Goal: Information Seeking & Learning: Learn about a topic

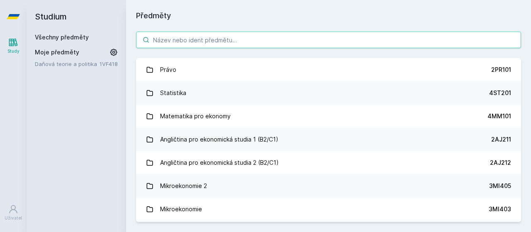
click at [235, 43] on input "search" at bounding box center [328, 40] width 385 height 17
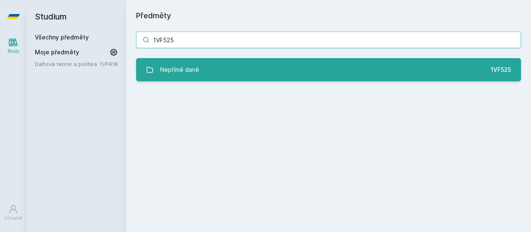
type input "1VF525"
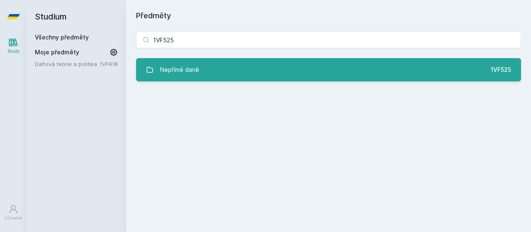
click at [233, 76] on link "Nepřímé daně 1VF525" at bounding box center [328, 69] width 385 height 23
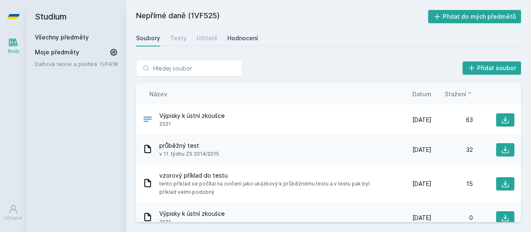
click at [241, 34] on div "Hodnocení" at bounding box center [243, 38] width 31 height 8
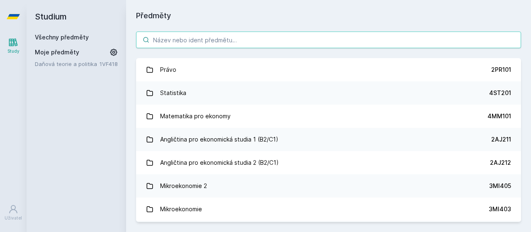
click at [178, 40] on input "search" at bounding box center [328, 40] width 385 height 17
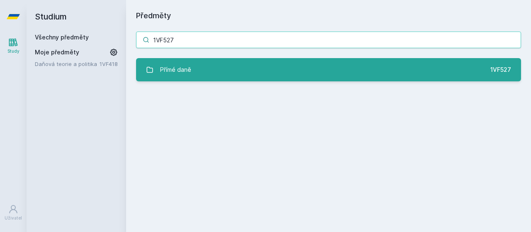
type input "1VF527"
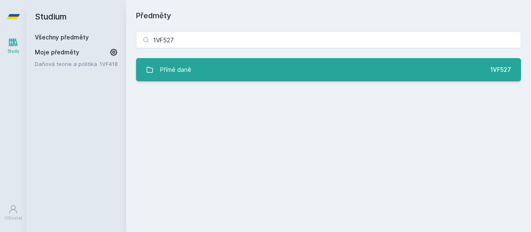
click at [192, 74] on link "Přímé daně 1VF527" at bounding box center [328, 69] width 385 height 23
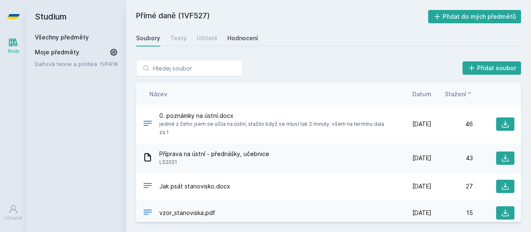
click at [231, 40] on div "Hodnocení" at bounding box center [243, 38] width 31 height 8
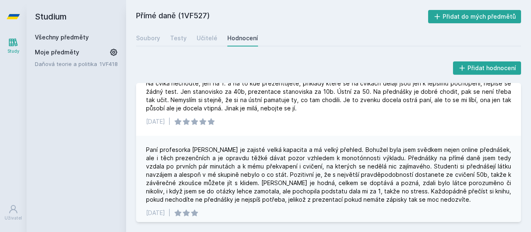
scroll to position [16, 0]
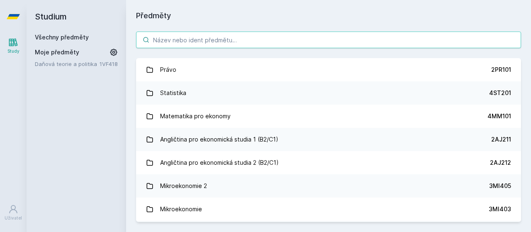
click at [169, 40] on input "search" at bounding box center [328, 40] width 385 height 17
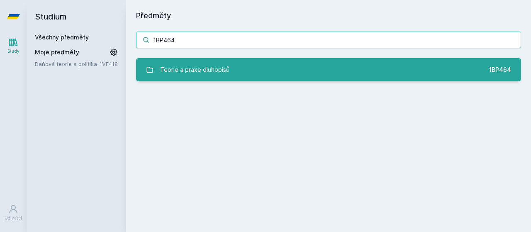
type input "1BP464"
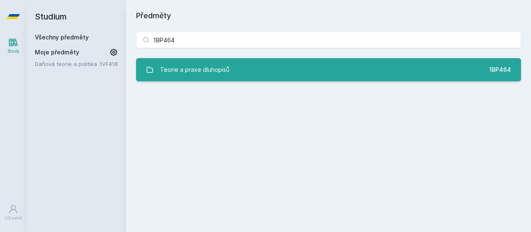
click at [216, 64] on div "Teorie a praxe dluhopisů" at bounding box center [194, 69] width 69 height 17
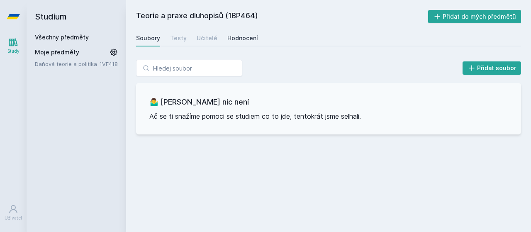
click at [248, 44] on link "Hodnocení" at bounding box center [243, 38] width 31 height 17
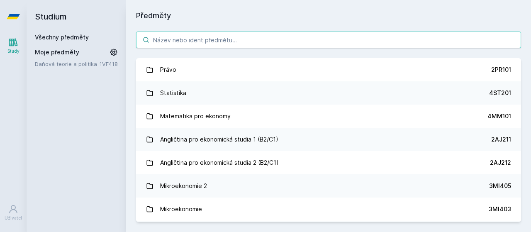
click at [197, 42] on input "search" at bounding box center [328, 40] width 385 height 17
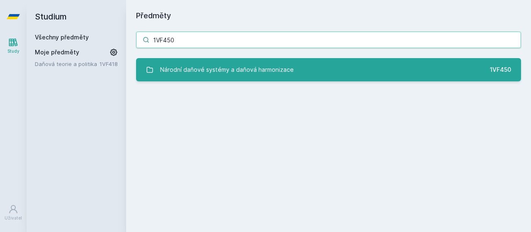
type input "1VF450"
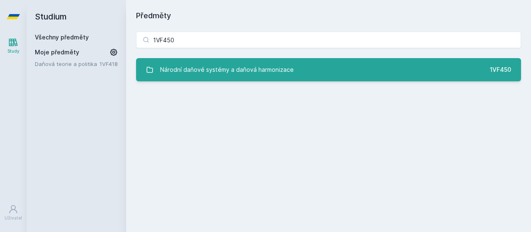
click at [207, 69] on div "Národní daňové systémy a daňová harmonizace" at bounding box center [227, 69] width 134 height 17
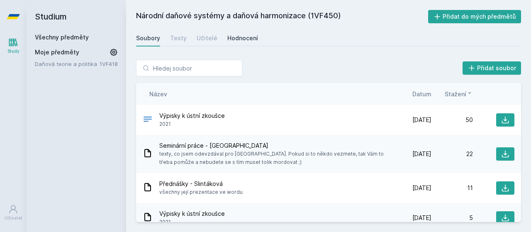
click at [235, 39] on div "Hodnocení" at bounding box center [243, 38] width 31 height 8
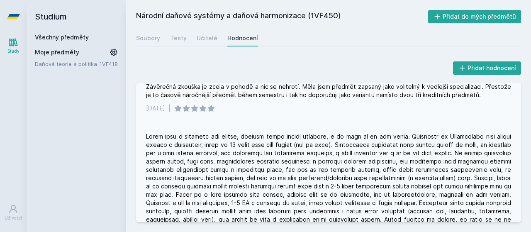
scroll to position [35, 0]
